Goal: Task Accomplishment & Management: Use online tool/utility

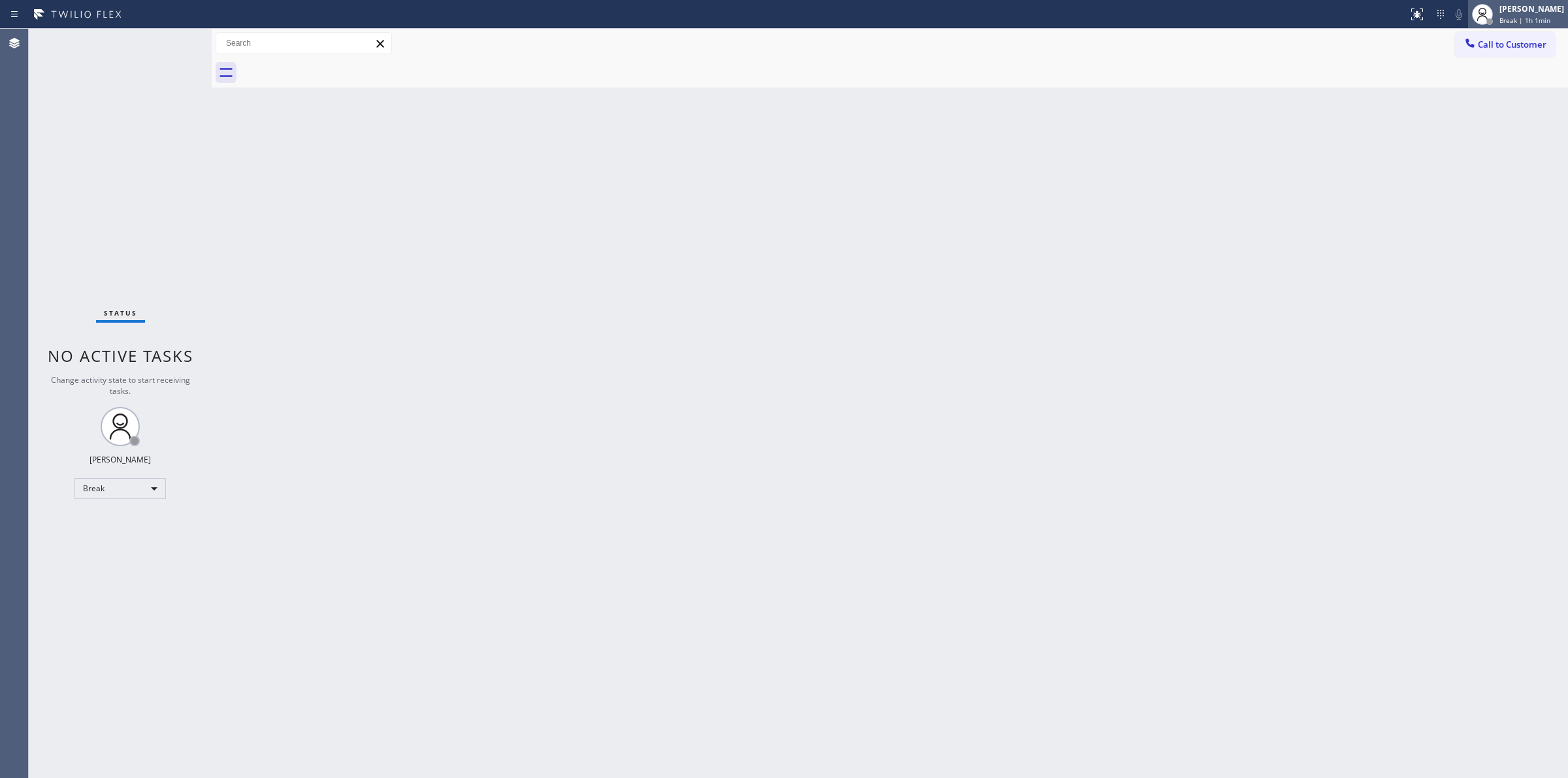
click at [1525, 21] on span "Break | 1h 1min" at bounding box center [1525, 20] width 51 height 9
click at [1462, 88] on button "Unavailable" at bounding box center [1503, 86] width 131 height 17
click at [1472, 377] on div "Back to Dashboard Change Sender ID Customers Technicians Select a contact Outbo…" at bounding box center [889, 403] width 1356 height 749
click at [912, 269] on div "Back to Dashboard Change Sender ID Customers Technicians Select a contact Outbo…" at bounding box center [889, 403] width 1356 height 749
drag, startPoint x: 1523, startPoint y: 52, endPoint x: 978, endPoint y: 57, distance: 545.0
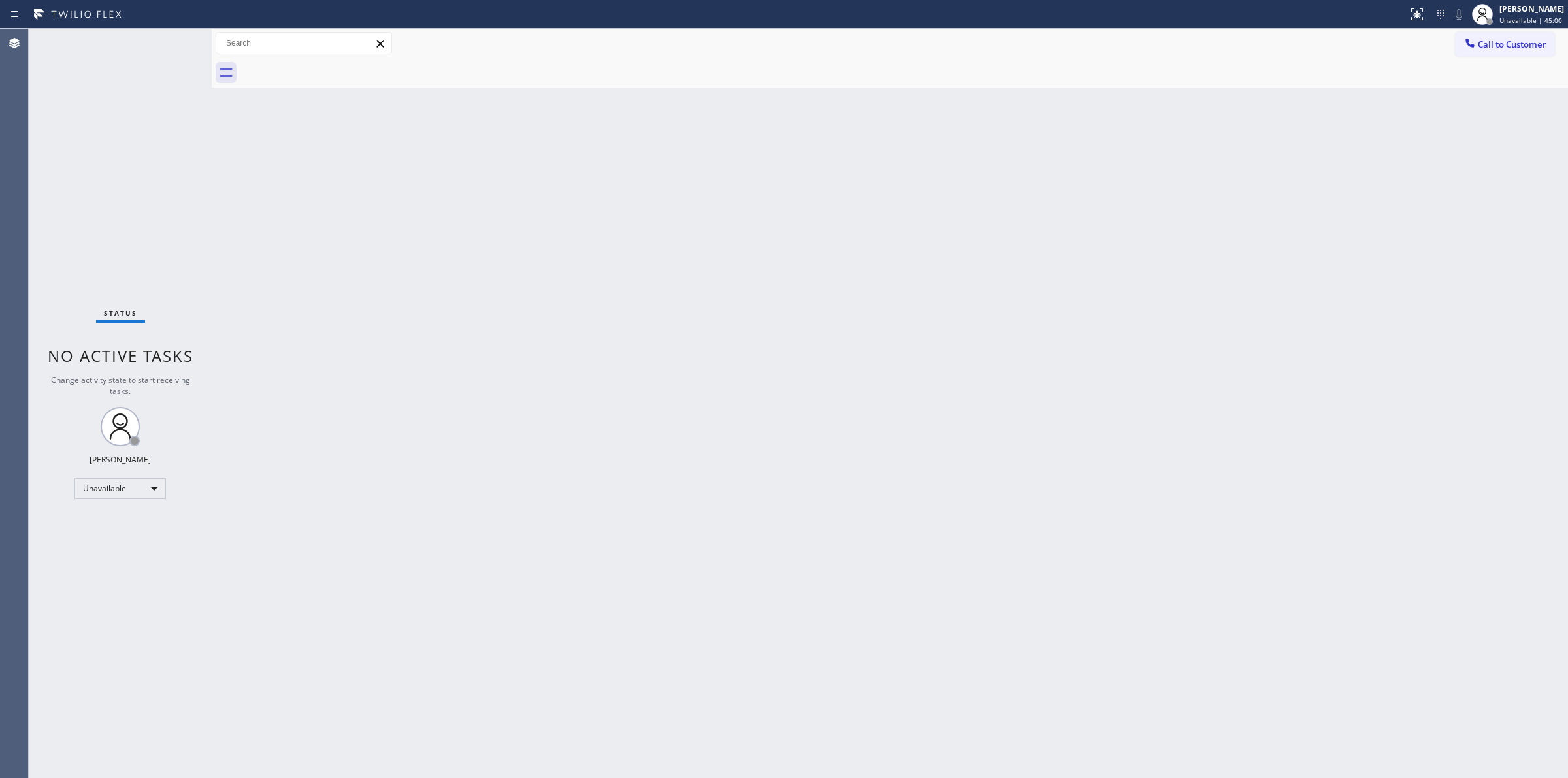
click at [1519, 52] on button "Call to Customer" at bounding box center [1504, 44] width 100 height 25
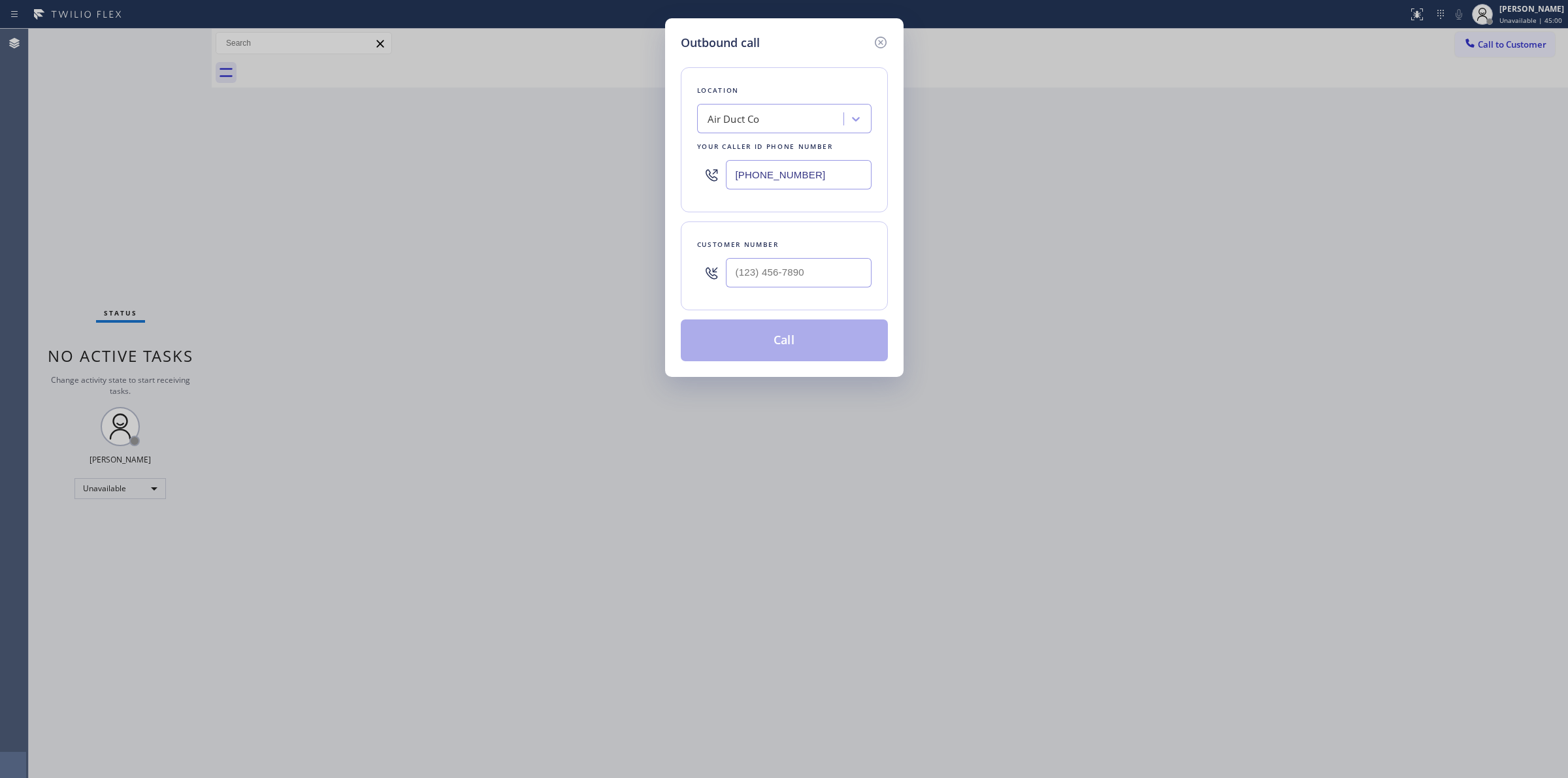
paste input "Laguna Niguel Repair Service"
click at [741, 106] on div "Air Duct Co" at bounding box center [784, 119] width 174 height 29
type input "Laguna Niguel Repair Service"
click at [763, 156] on div "Laguna Niguel Repair Service" at bounding box center [784, 146] width 174 height 24
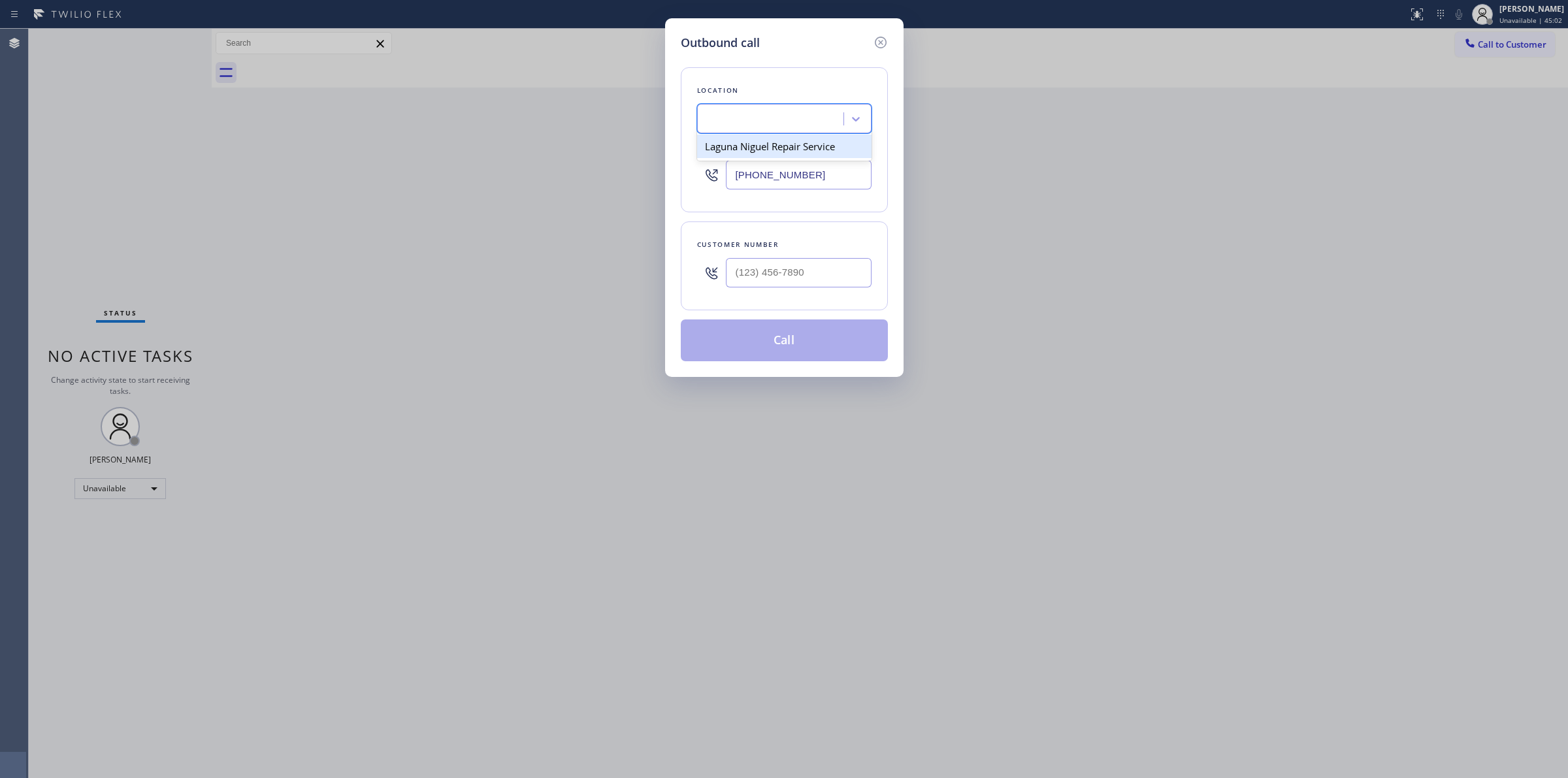
type input "[PHONE_NUMBER]"
click at [785, 138] on div "Location [GEOGRAPHIC_DATA] Repair Service Your caller id phone number [PHONE_NU…" at bounding box center [784, 140] width 207 height 145
click at [825, 184] on input "[PHONE_NUMBER]" at bounding box center [798, 175] width 145 height 29
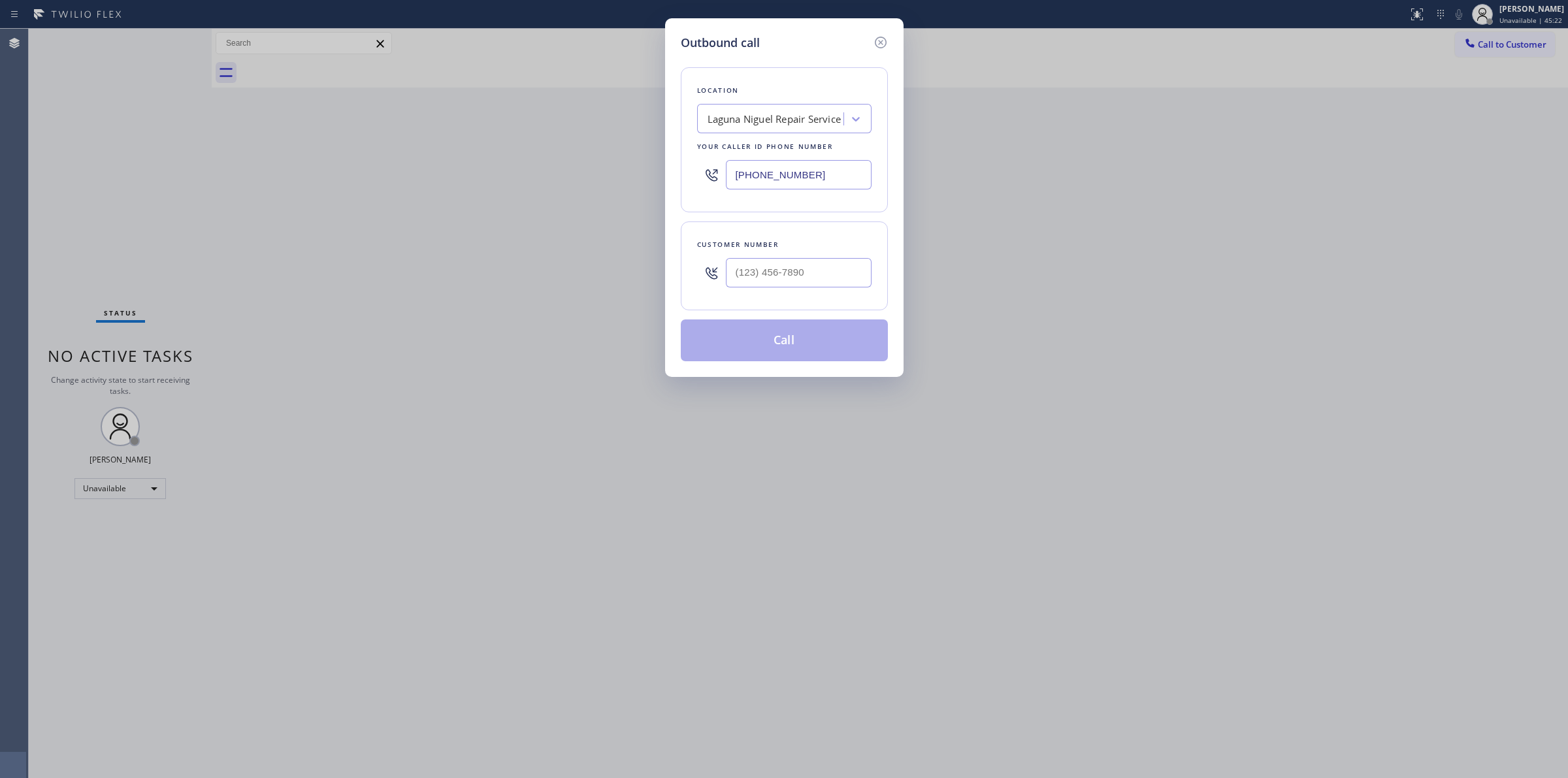
click at [825, 184] on input "[PHONE_NUMBER]" at bounding box center [798, 175] width 145 height 29
click at [775, 119] on div "Laguna Niguel Repair Service" at bounding box center [774, 119] width 134 height 15
paste input "Sub Zero Repair Professionals"
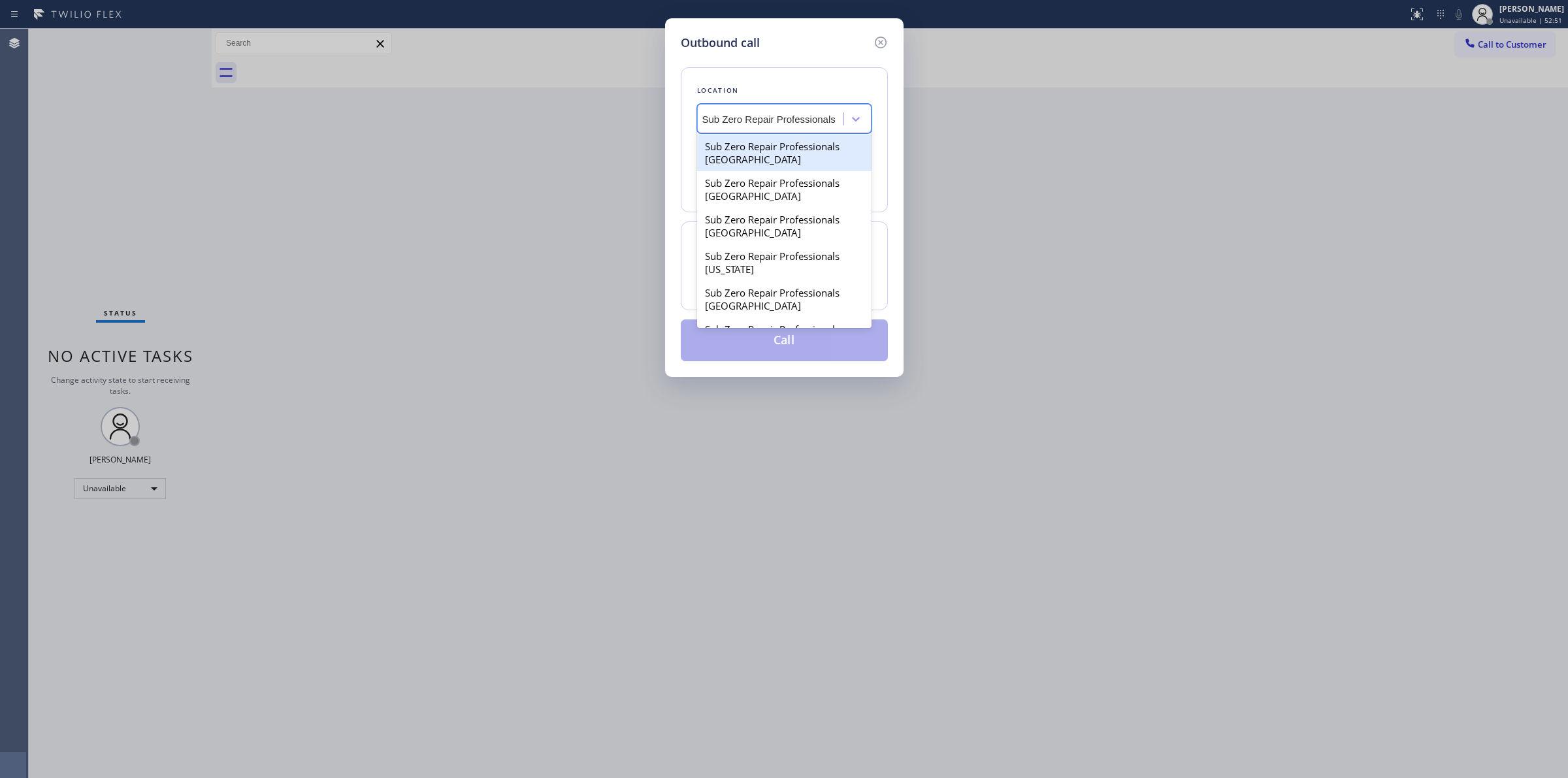
click at [722, 119] on input "Sub Zero Repair Professionals" at bounding box center [770, 119] width 134 height 11
type input "SubZero Repair Professionals"
click at [791, 147] on div "Subzero Repair Professionals" at bounding box center [784, 146] width 174 height 24
type input "[PHONE_NUMBER]"
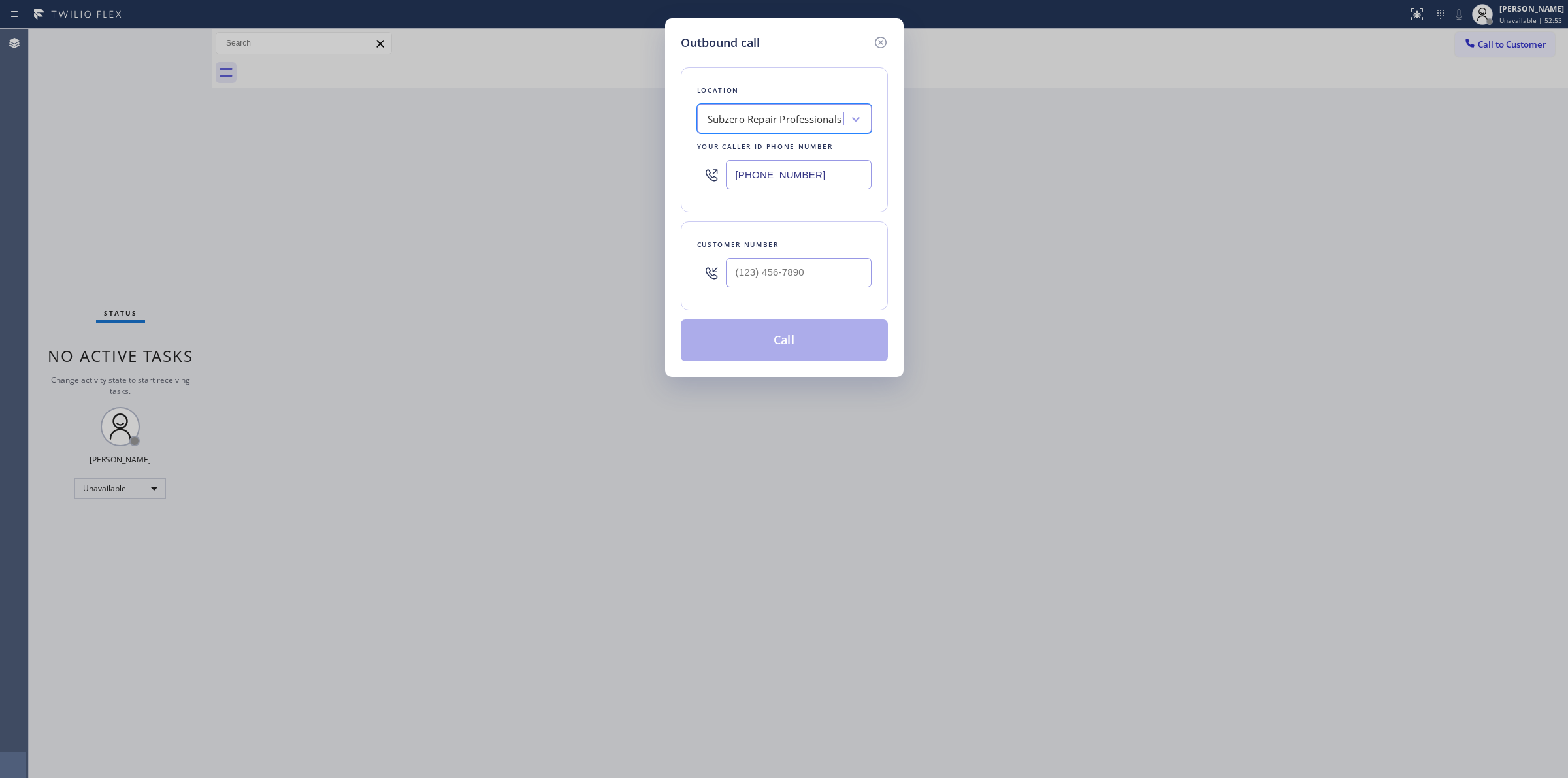
scroll to position [0, 1]
click at [775, 174] on input "[PHONE_NUMBER]" at bounding box center [798, 175] width 145 height 29
click at [880, 41] on icon at bounding box center [880, 42] width 16 height 16
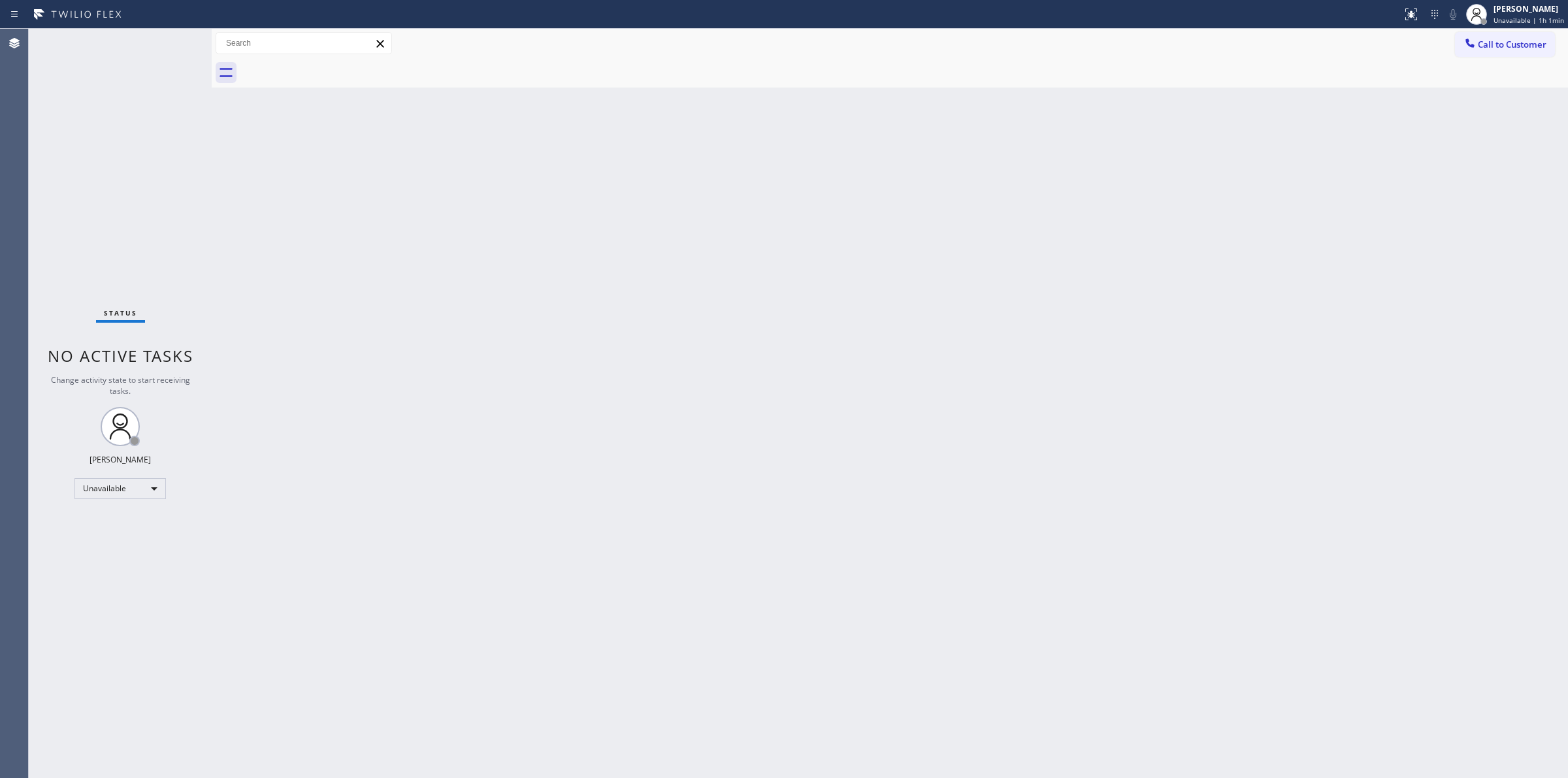
click at [1556, 32] on div "Call to Customer Outbound call Location Subzero Repair Professionals Your calle…" at bounding box center [1511, 43] width 113 height 23
click at [1517, 50] on span "Call to Customer" at bounding box center [1512, 44] width 69 height 12
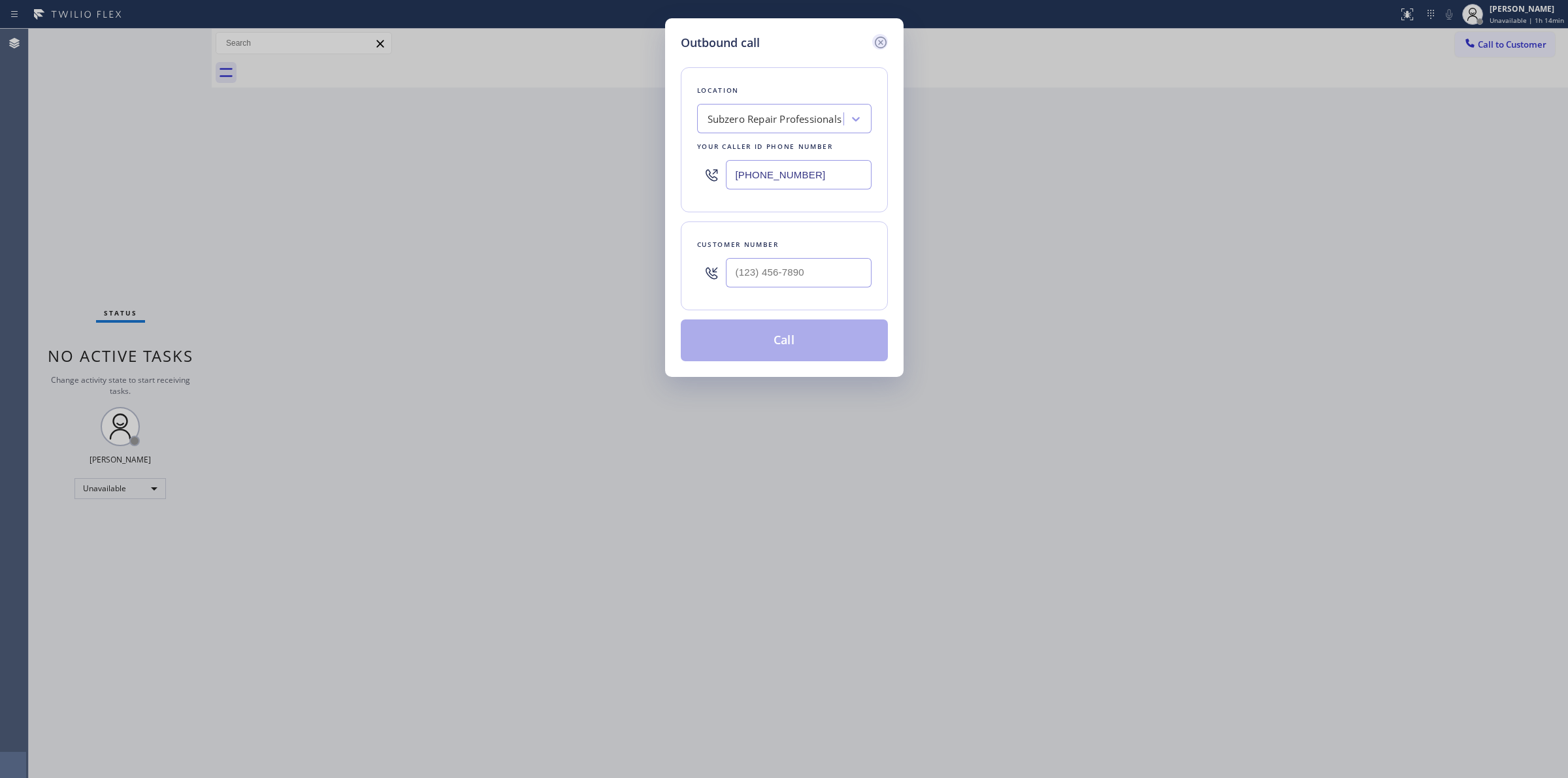
click at [879, 38] on icon at bounding box center [880, 42] width 16 height 16
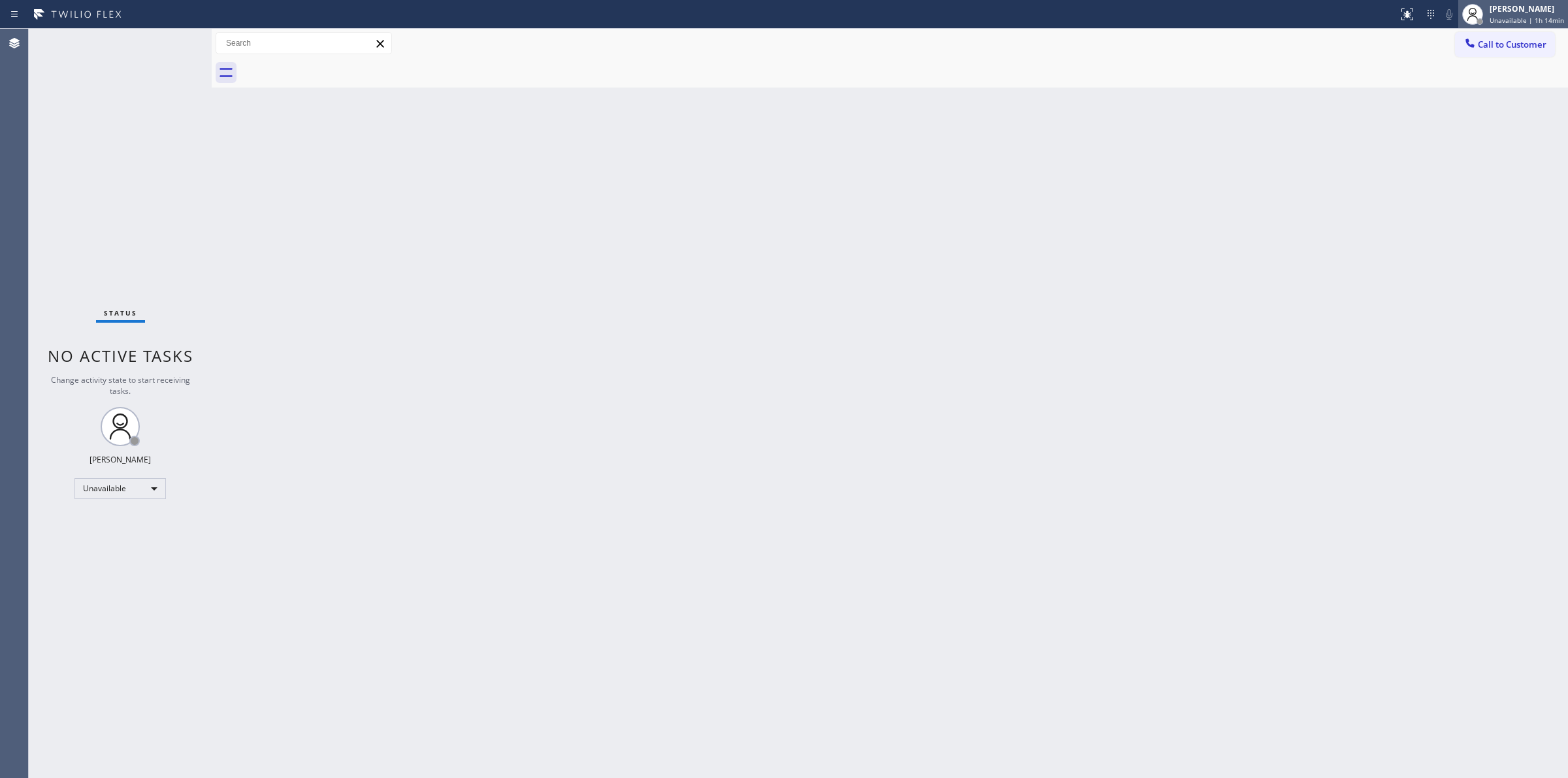
click at [1527, 17] on span "Unavailable | 1h 14min" at bounding box center [1527, 20] width 75 height 9
click at [1469, 99] on button "Break" at bounding box center [1503, 103] width 131 height 17
click at [1517, 20] on span "Break | 12:09" at bounding box center [1521, 20] width 43 height 9
click at [1460, 78] on button "Unavailable" at bounding box center [1503, 86] width 131 height 17
